Goal: Information Seeking & Learning: Learn about a topic

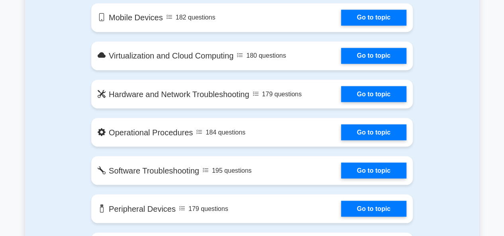
scroll to position [672, 0]
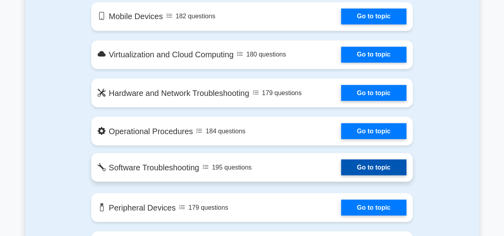
click at [341, 168] on link "Go to topic" at bounding box center [373, 168] width 65 height 16
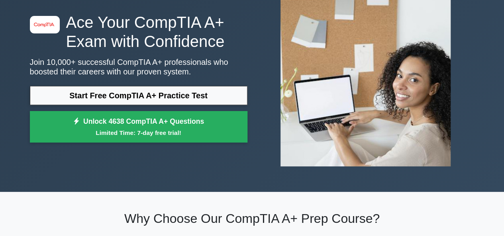
scroll to position [0, 0]
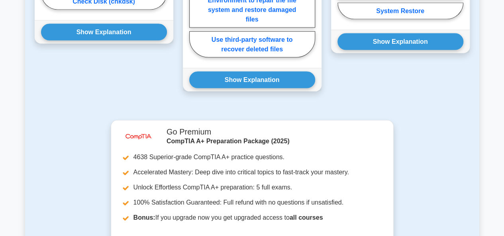
scroll to position [723, 0]
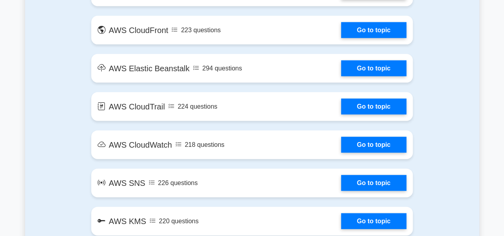
scroll to position [832, 0]
